Goal: Information Seeking & Learning: Learn about a topic

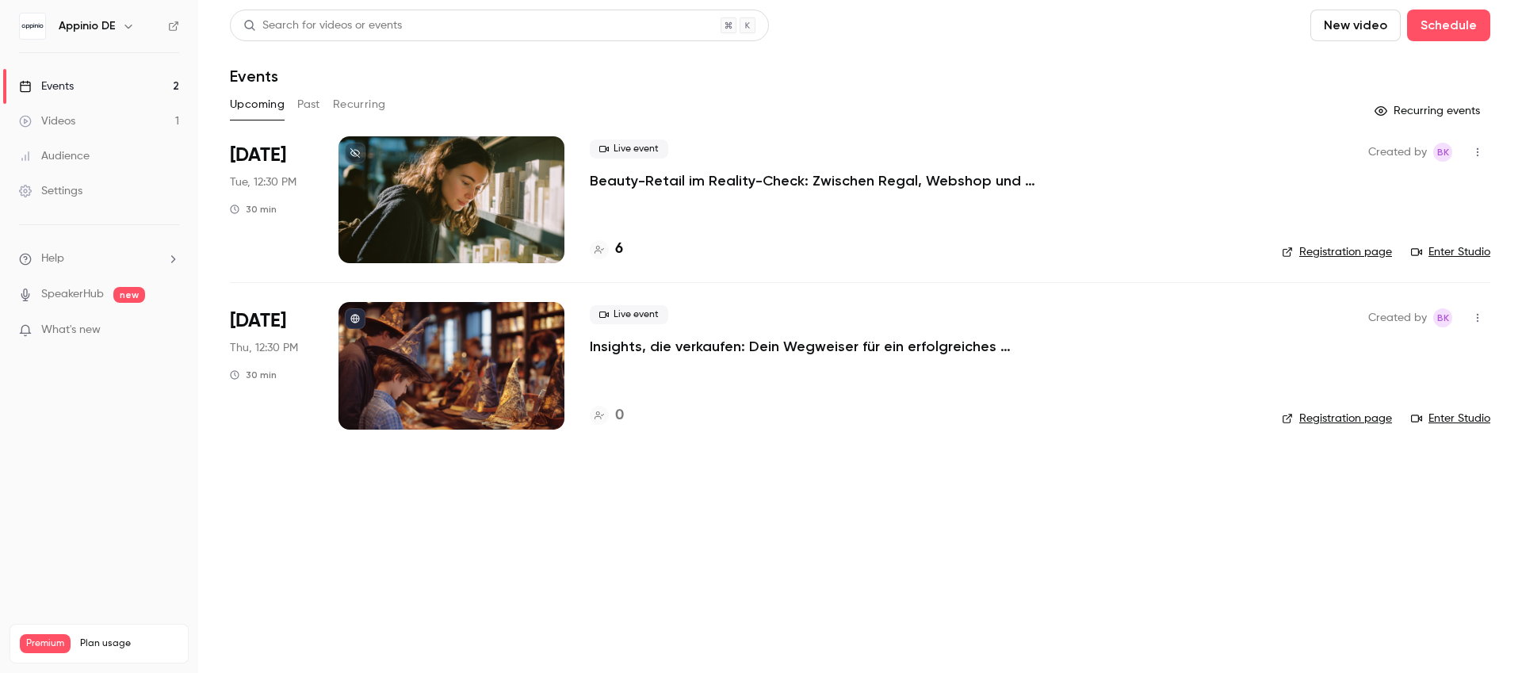
click at [777, 180] on p "Beauty-Retail im Reality-Check: Zwischen Regal, Webshop und TikTok" at bounding box center [828, 180] width 476 height 19
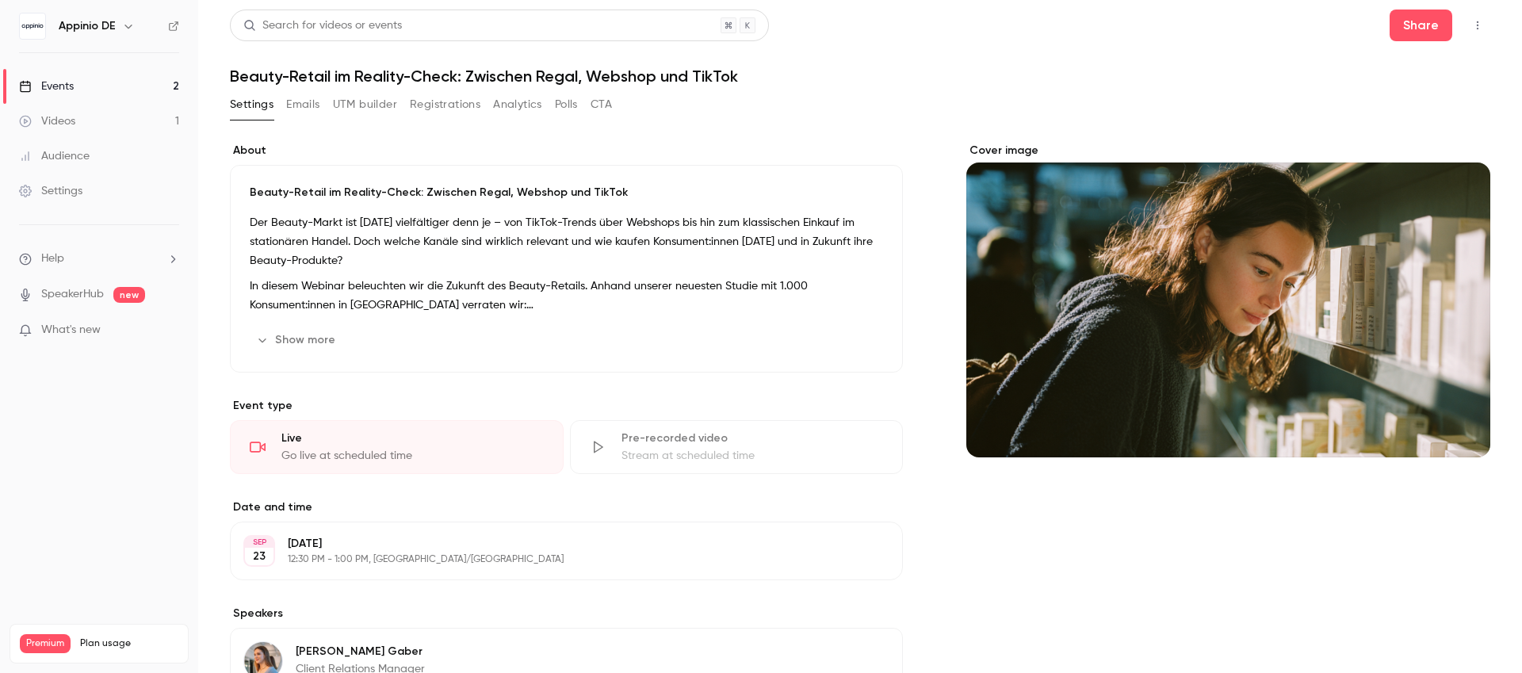
click at [442, 107] on button "Registrations" at bounding box center [445, 104] width 71 height 25
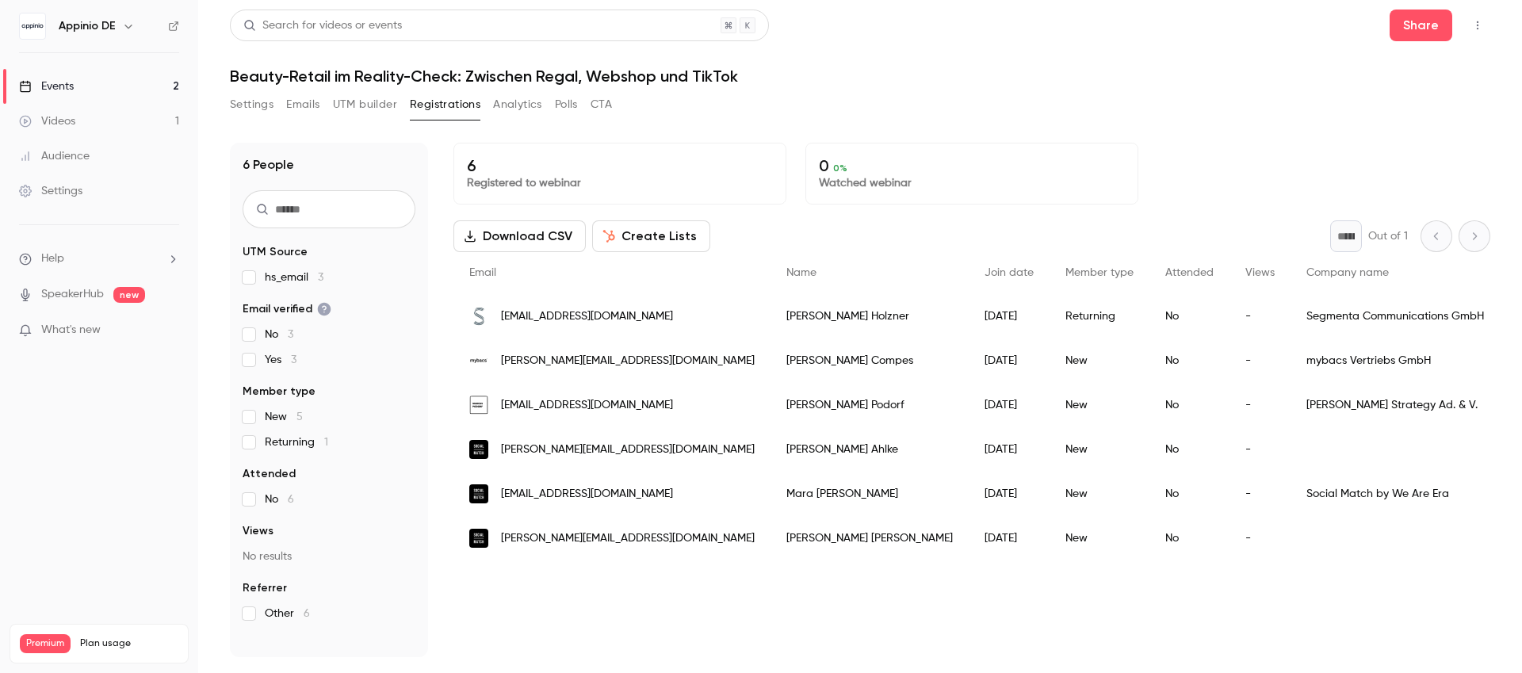
click at [71, 82] on div "Events" at bounding box center [46, 86] width 55 height 16
